Goal: Information Seeking & Learning: Learn about a topic

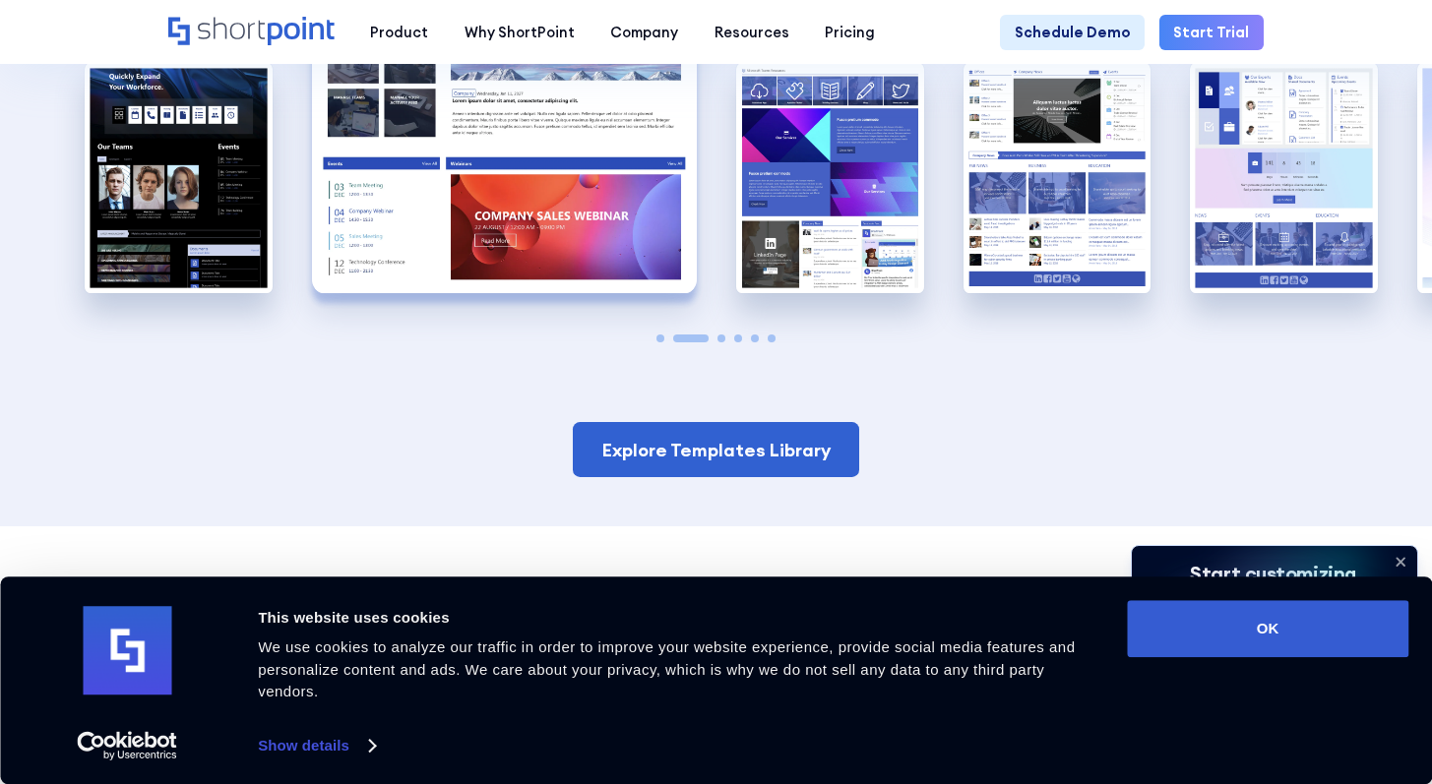
scroll to position [1487, 0]
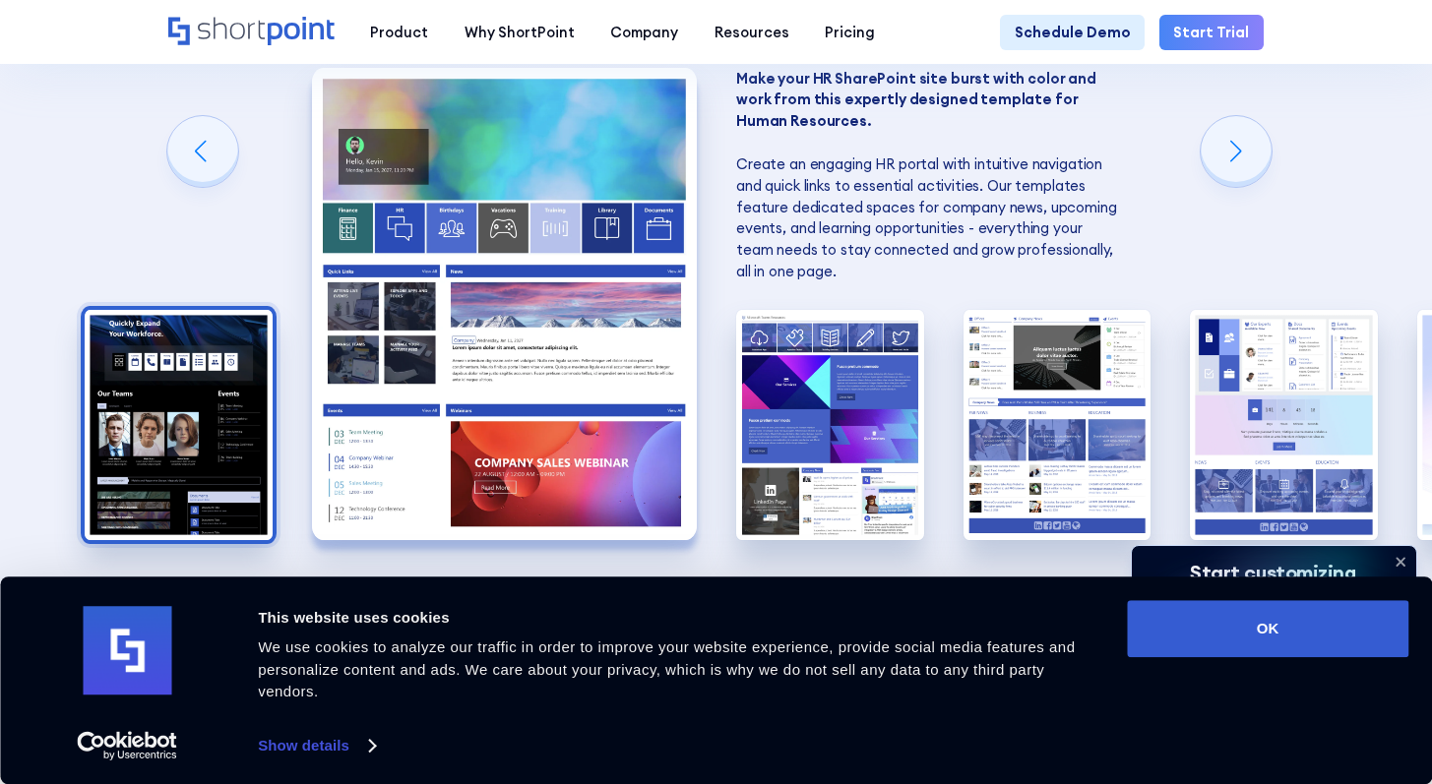
click at [193, 447] on img "1 / 6" at bounding box center [179, 425] width 188 height 230
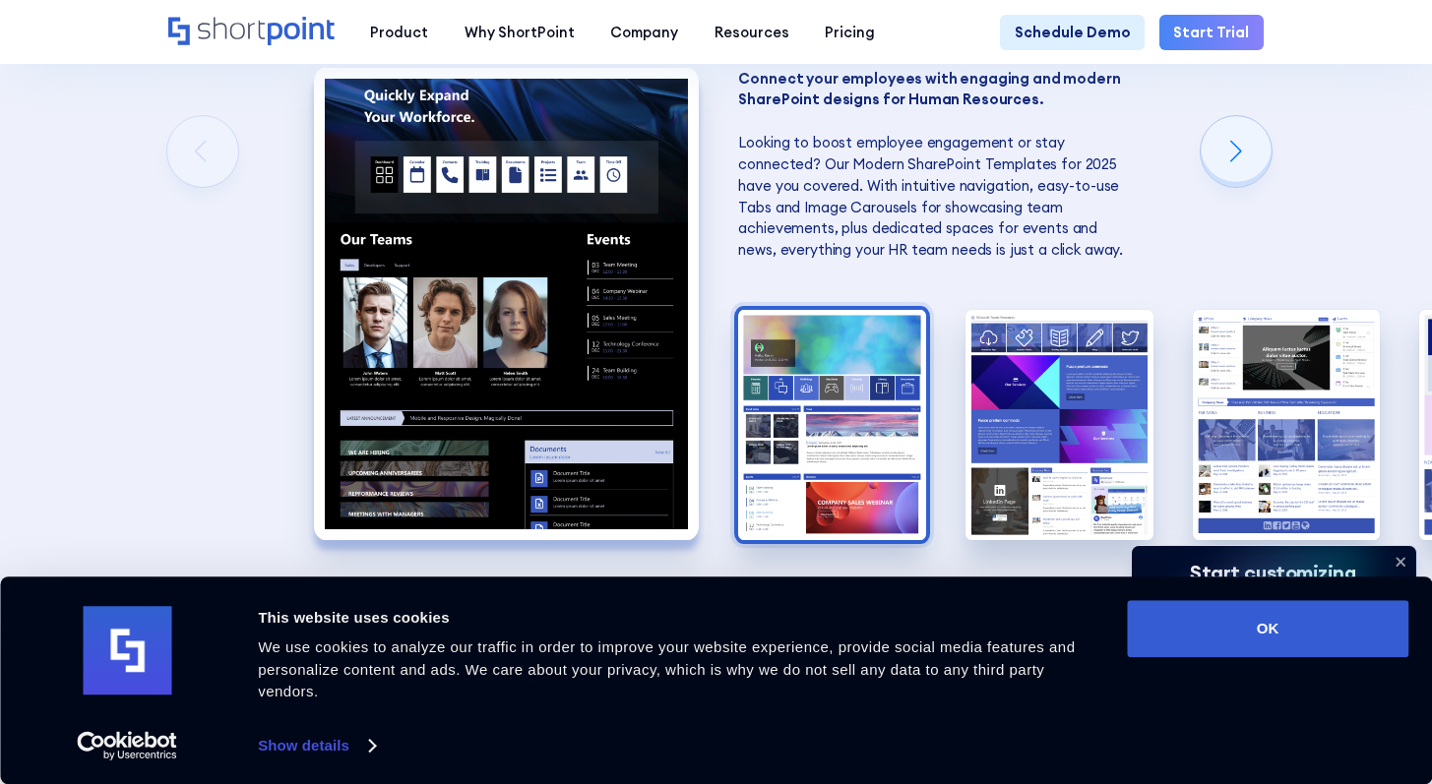
click at [851, 457] on img "2 / 6" at bounding box center [832, 425] width 188 height 230
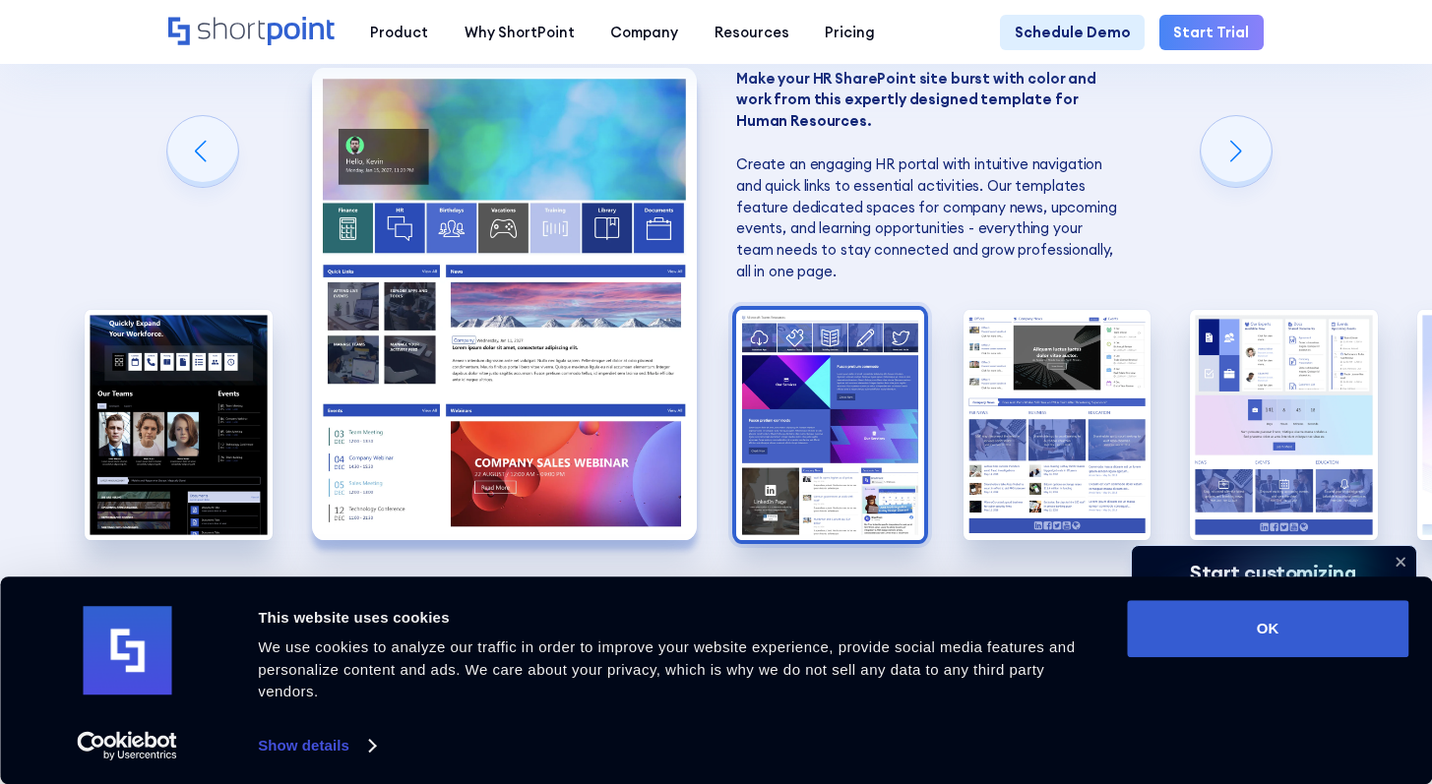
click at [827, 466] on img "3 / 6" at bounding box center [830, 425] width 188 height 230
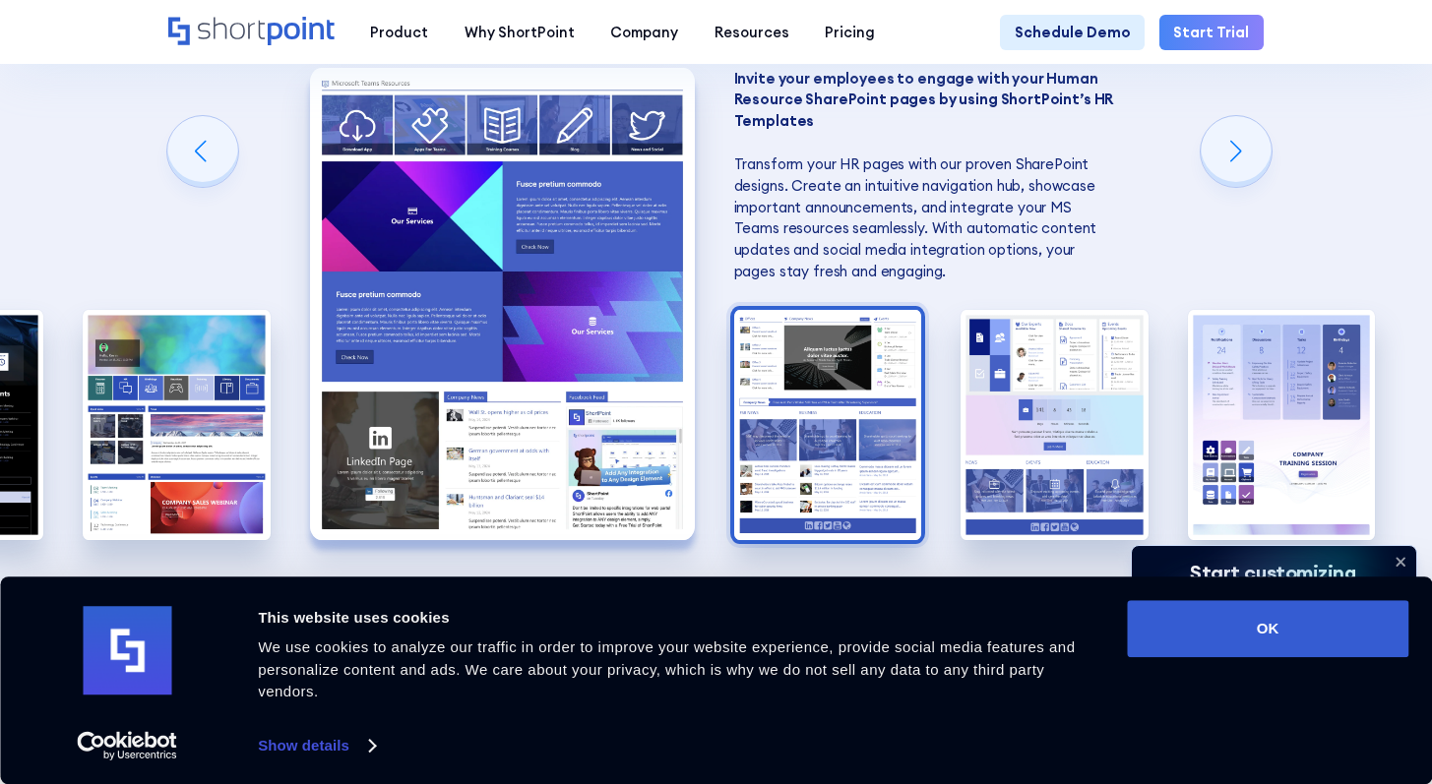
click at [841, 445] on img "4 / 6" at bounding box center [828, 425] width 188 height 230
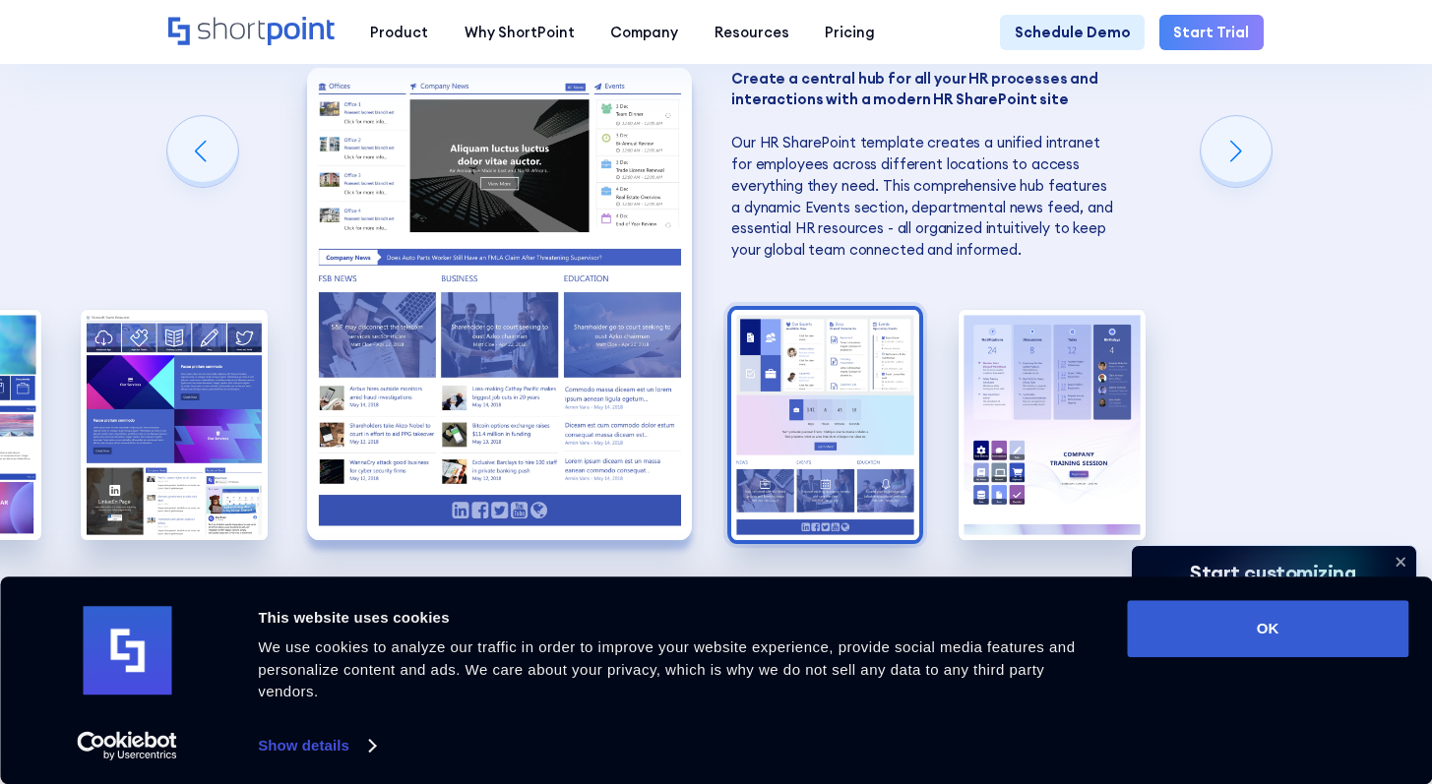
click at [857, 447] on img "5 / 6" at bounding box center [825, 425] width 188 height 230
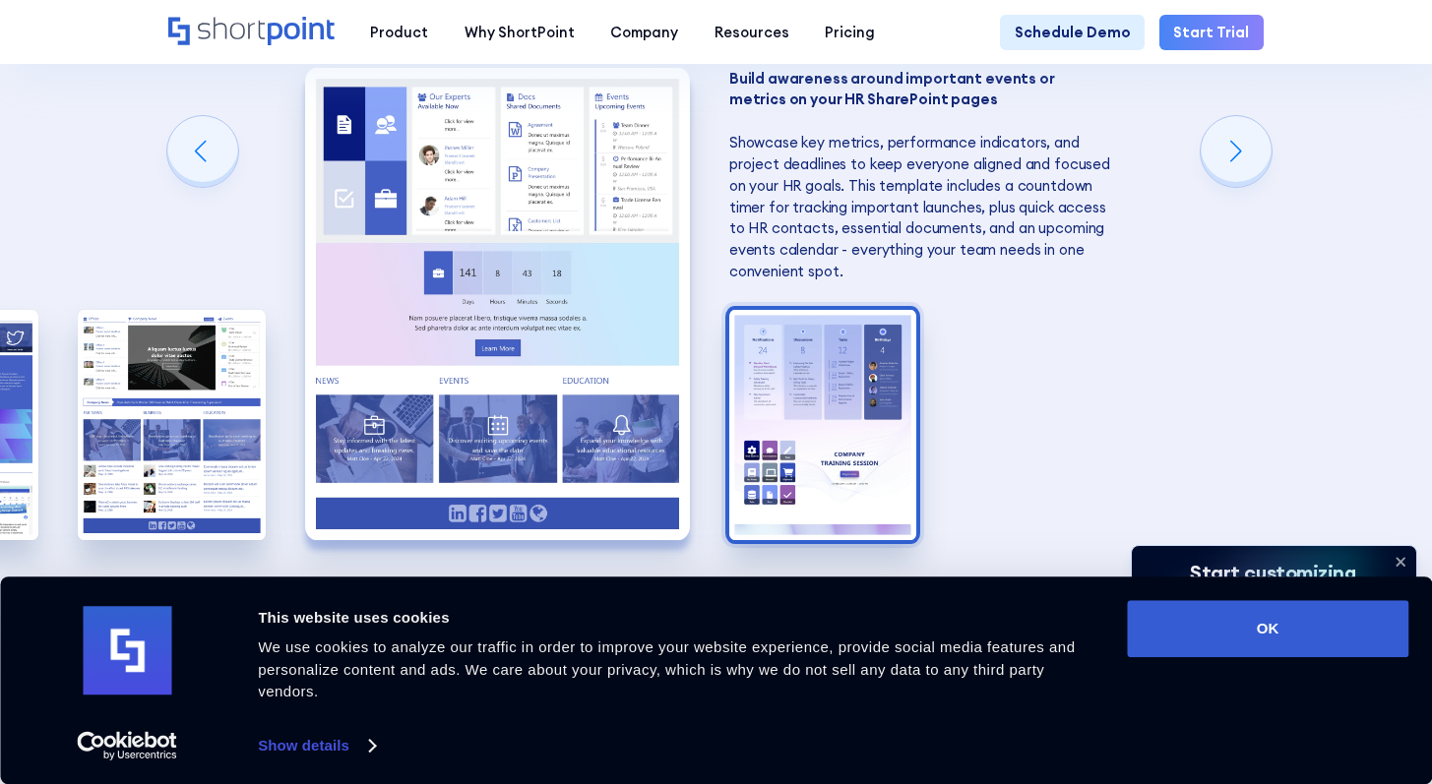
click at [880, 435] on img "6 / 6" at bounding box center [823, 425] width 188 height 230
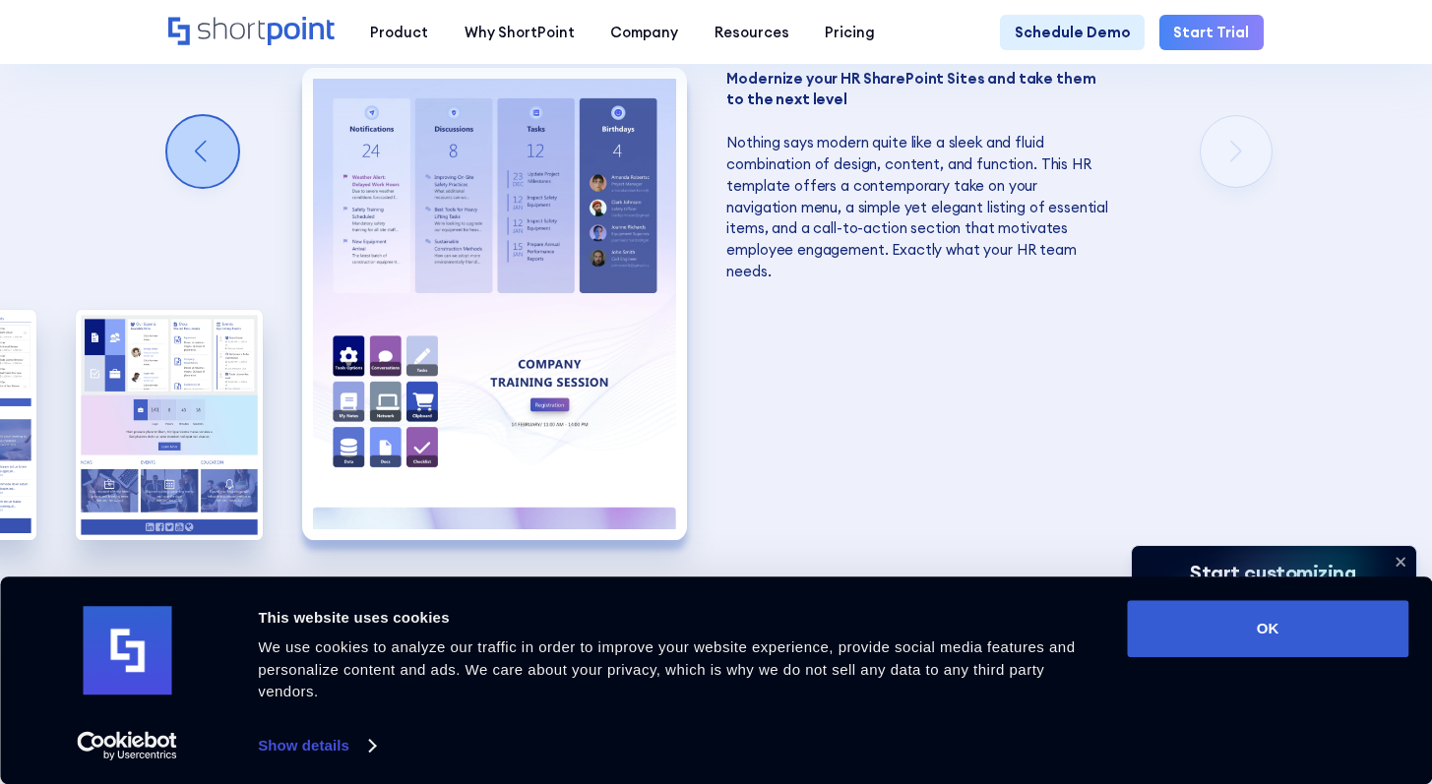
click at [221, 164] on div "Previous slide" at bounding box center [202, 151] width 71 height 71
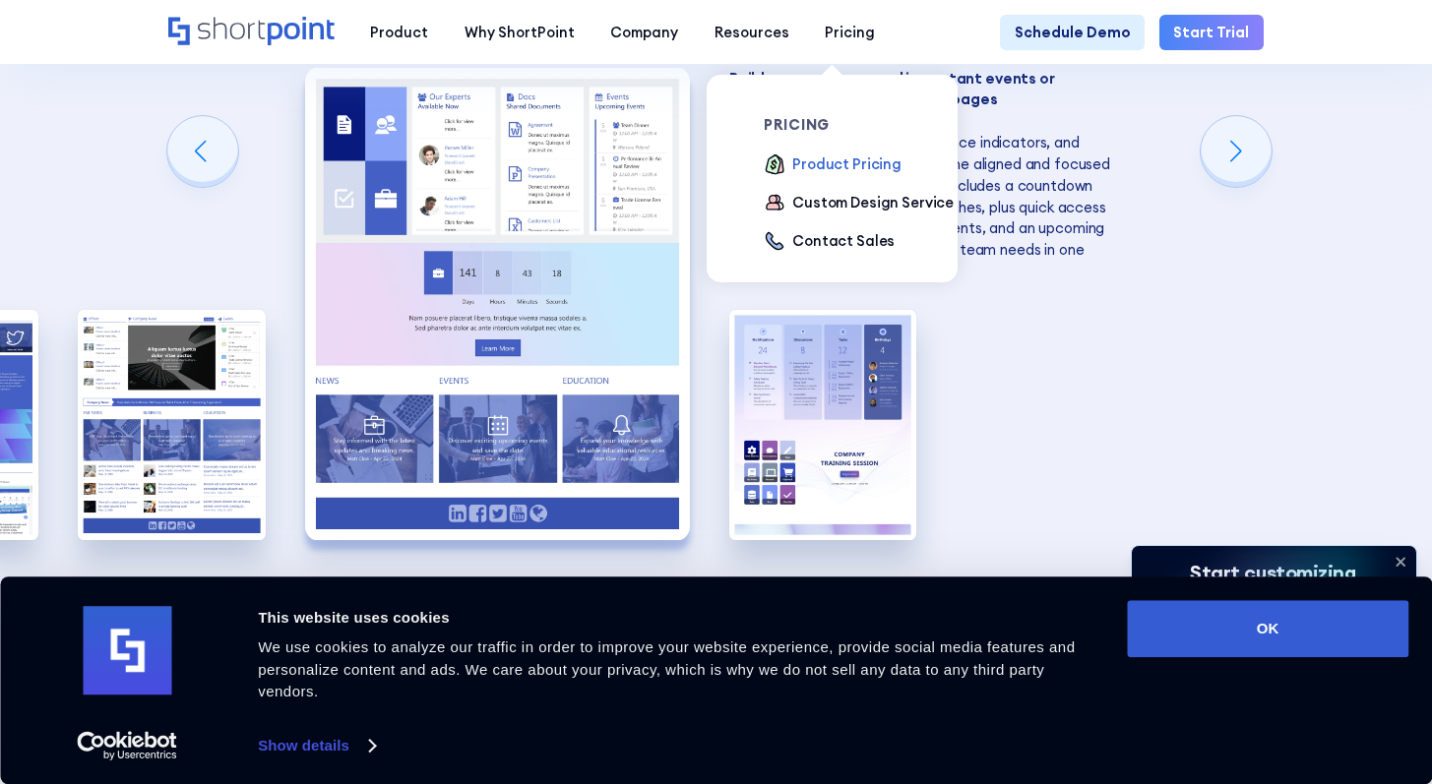
click at [792, 172] on div "Product Pricing" at bounding box center [846, 164] width 109 height 22
